Goal: Task Accomplishment & Management: Complete application form

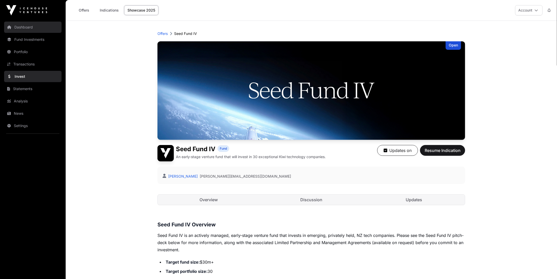
click at [29, 29] on link "Dashboard" at bounding box center [32, 27] width 57 height 11
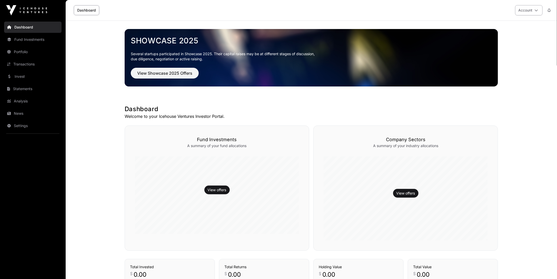
click at [526, 12] on button "Account" at bounding box center [528, 10] width 27 height 10
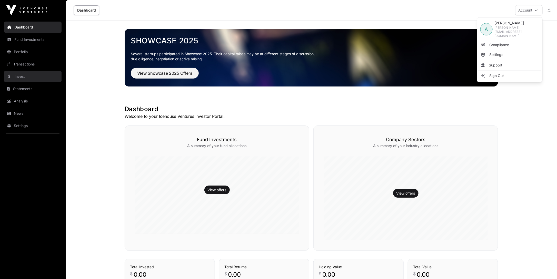
click at [17, 74] on link "Invest" at bounding box center [32, 76] width 57 height 11
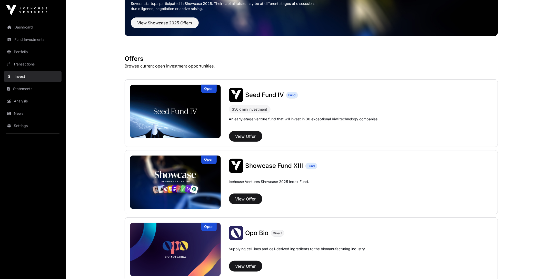
scroll to position [51, 0]
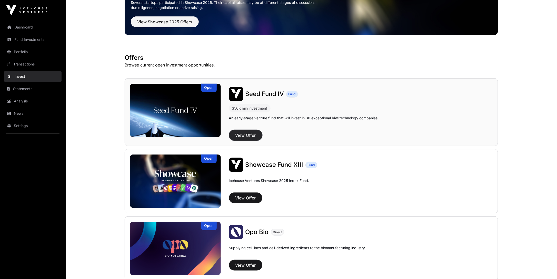
click at [244, 134] on button "View Offer" at bounding box center [245, 135] width 33 height 11
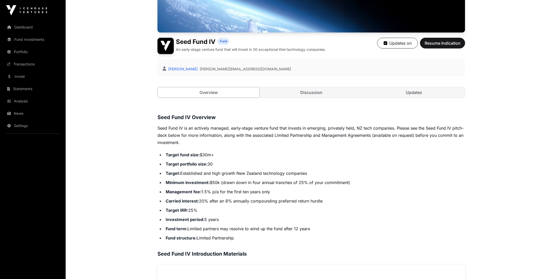
scroll to position [128, 0]
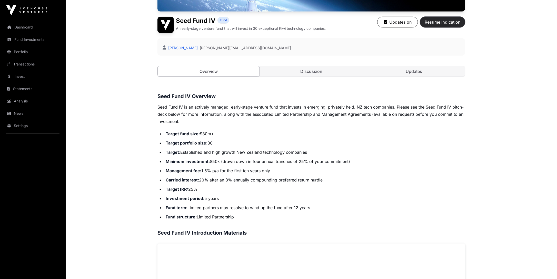
click at [440, 19] on span "Resume Indication" at bounding box center [442, 22] width 36 height 6
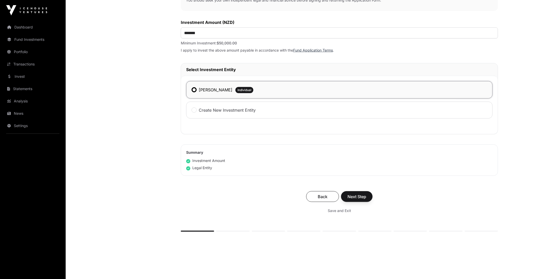
scroll to position [207, 0]
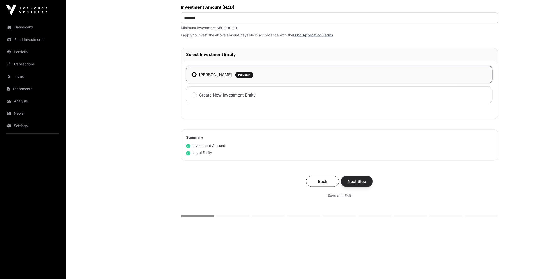
click at [348, 178] on span "Next Step" at bounding box center [356, 181] width 19 height 6
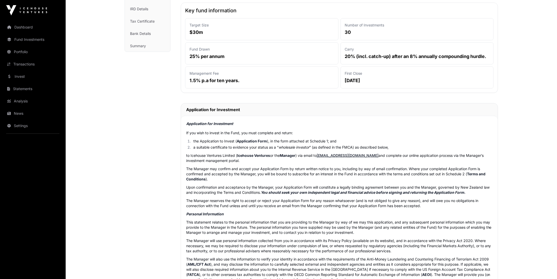
scroll to position [103, 0]
click at [144, 35] on link "Bank Details" at bounding box center [147, 33] width 45 height 11
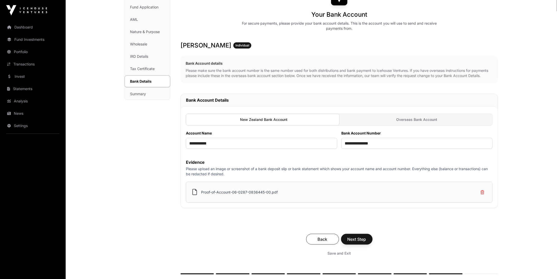
scroll to position [26, 0]
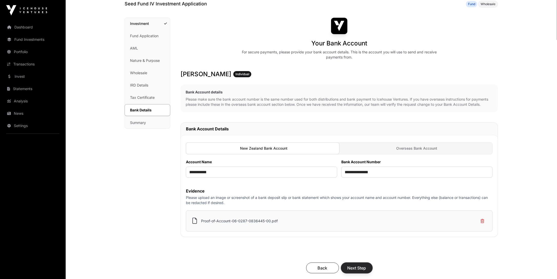
click at [362, 266] on span "Next Step" at bounding box center [356, 267] width 19 height 6
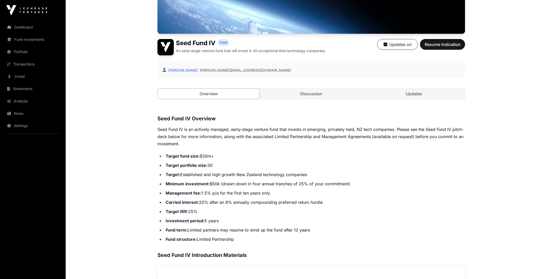
scroll to position [51, 0]
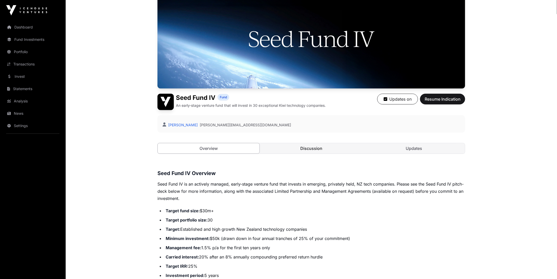
click at [310, 145] on link "Discussion" at bounding box center [311, 148] width 102 height 10
